Goal: Communication & Community: Answer question/provide support

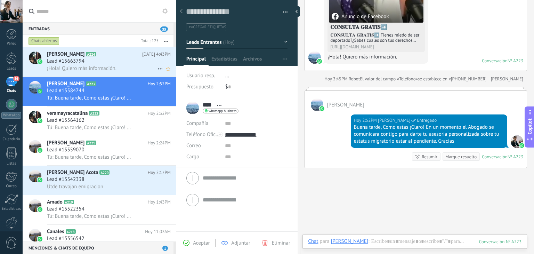
click at [110, 54] on h2 "[PERSON_NAME] A224" at bounding box center [94, 54] width 95 height 7
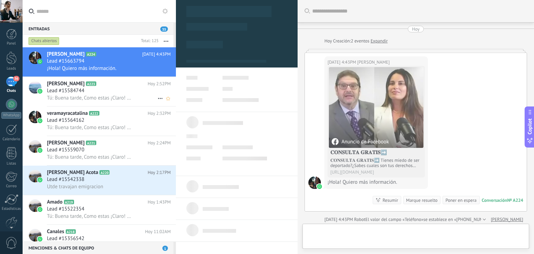
scroll to position [3, 0]
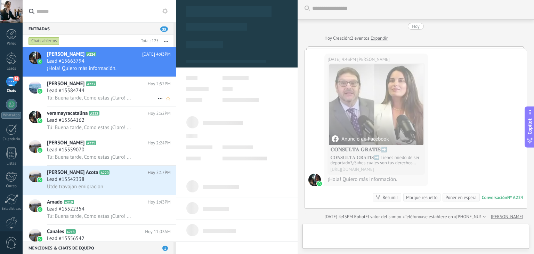
click at [98, 87] on icon at bounding box center [101, 83] width 7 height 7
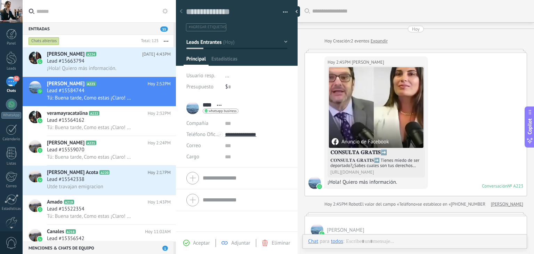
scroll to position [125, 0]
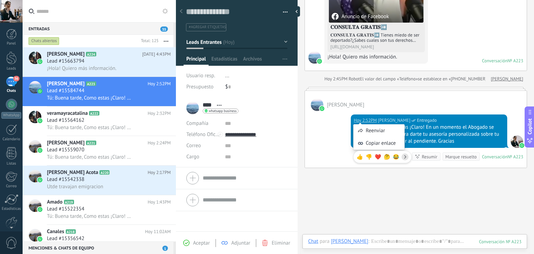
drag, startPoint x: 358, startPoint y: 120, endPoint x: 408, endPoint y: 126, distance: 50.4
click at [408, 126] on div "Reenviar Copiar enlace 👍 👎 ❤️ 🤔 😂" at bounding box center [382, 140] width 58 height 53
click at [427, 134] on div "Buena tarde, Como estas ¡Claro! En un momento el Abogado se comunicara contigo …" at bounding box center [429, 134] width 150 height 21
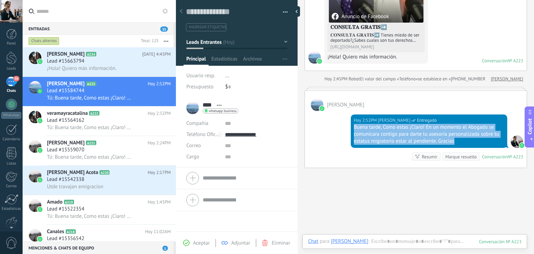
drag, startPoint x: 353, startPoint y: 126, endPoint x: 482, endPoint y: 142, distance: 129.7
click at [482, 142] on div "Buena tarde, Como estas ¡Claro! En un momento el Abogado se comunicara contigo …" at bounding box center [429, 134] width 150 height 21
copy div "Buena tarde, Como estas ¡Claro! En un momento el Abogado se comunicara contigo …"
click at [116, 63] on div "Lead #15663794" at bounding box center [109, 61] width 124 height 7
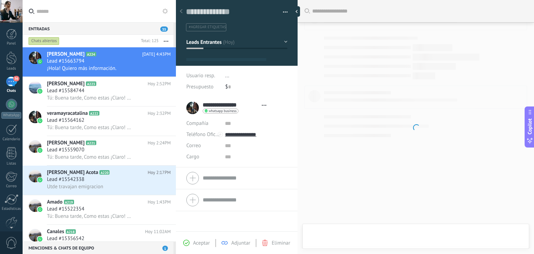
type textarea "**********"
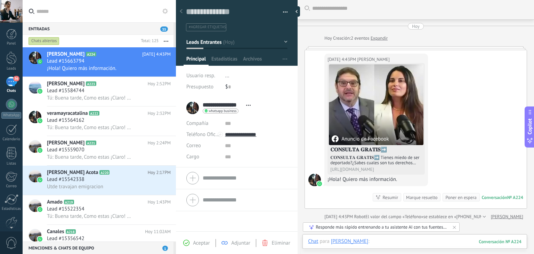
click at [389, 239] on div at bounding box center [415, 248] width 214 height 21
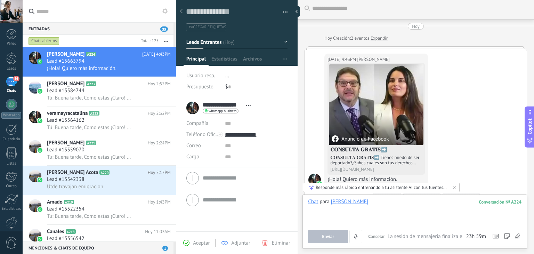
paste div
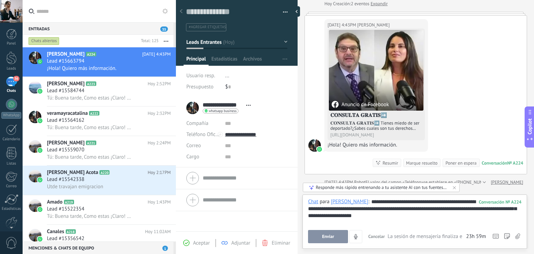
scroll to position [90, 0]
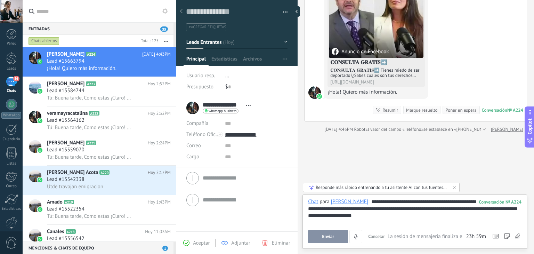
click at [335, 240] on button "Enviar" at bounding box center [328, 236] width 40 height 13
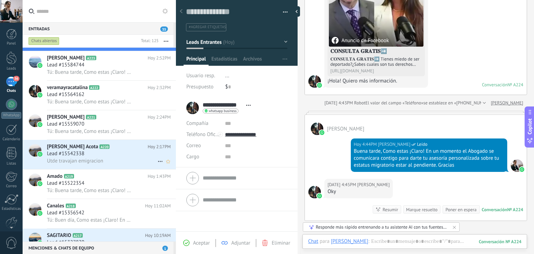
scroll to position [70, 0]
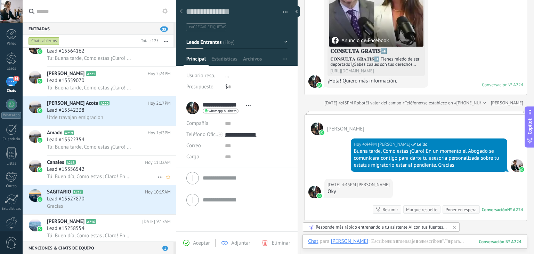
click at [84, 164] on icon at bounding box center [81, 162] width 7 height 7
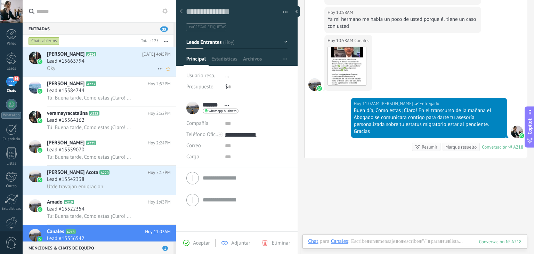
click at [99, 71] on div "Oky" at bounding box center [109, 68] width 124 height 7
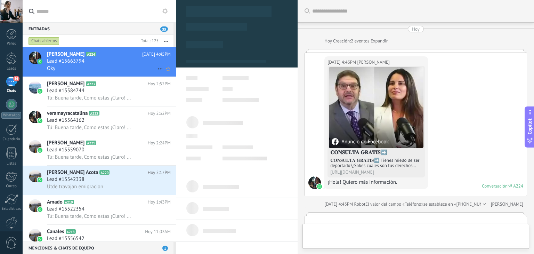
type textarea "**********"
